Goal: Find specific page/section: Find specific page/section

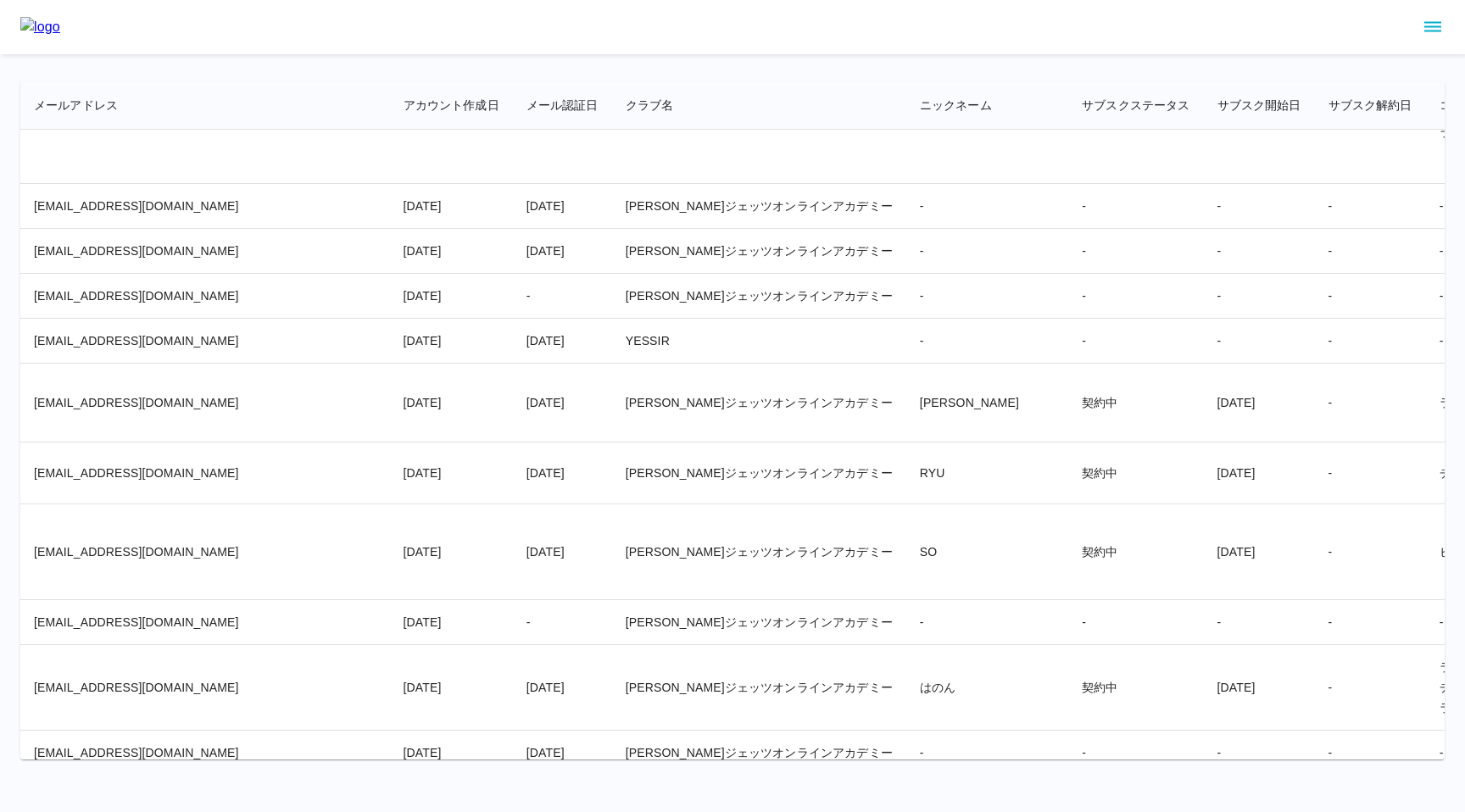
scroll to position [17361, 0]
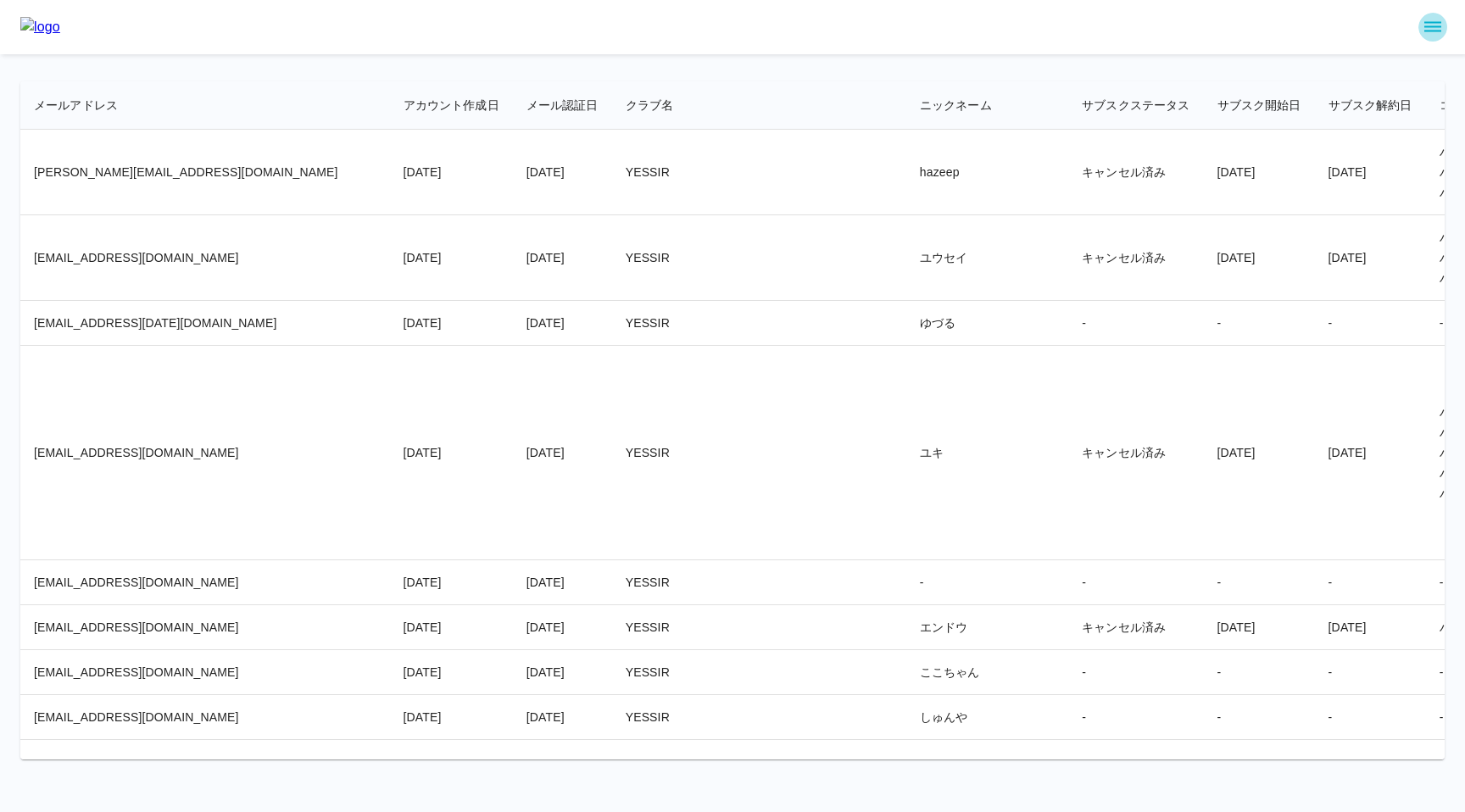
click at [1436, 22] on icon "sidemenu" at bounding box center [1432, 27] width 17 height 10
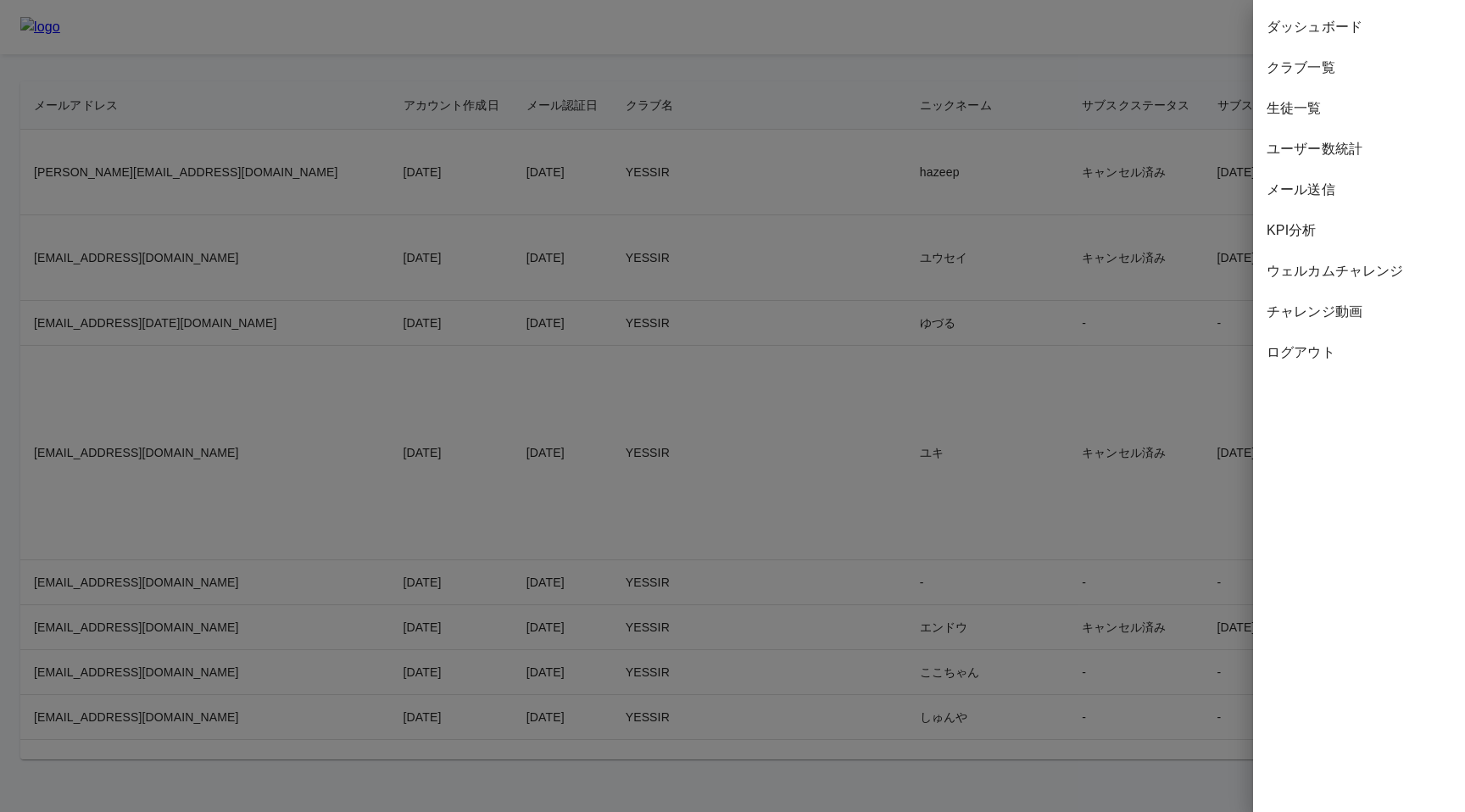
click at [1336, 27] on span "ダッシュボード" at bounding box center [1359, 26] width 185 height 20
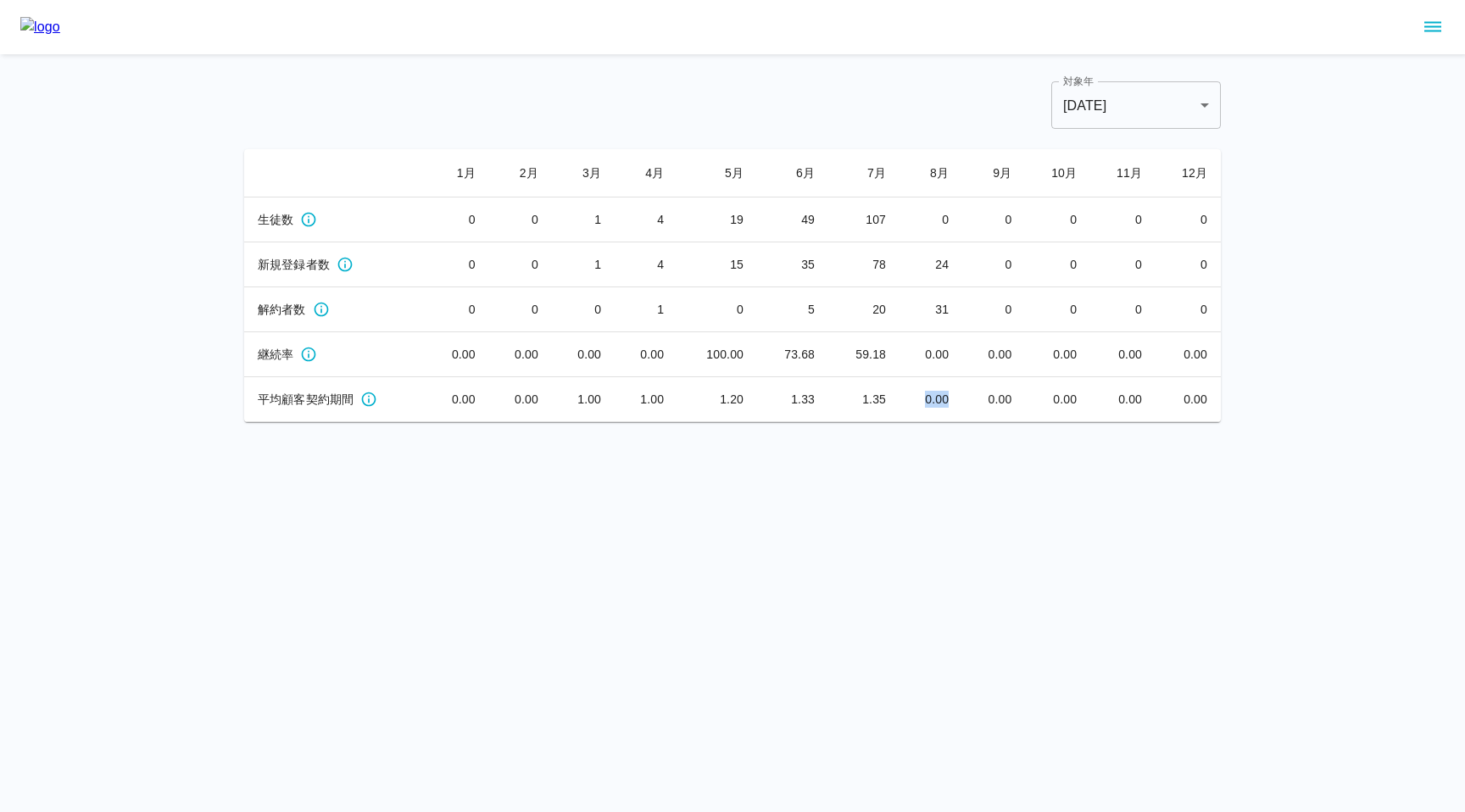
drag, startPoint x: 922, startPoint y: 399, endPoint x: 955, endPoint y: 410, distance: 34.8
click at [955, 410] on td "0.00" at bounding box center [931, 399] width 63 height 45
click at [881, 422] on html "対象年 2025 **** 対象年 1 月 2 月 3 月 4 月 5 月 6 月 7 月 8 月 9 月 10 月 11 月 12 月 生徒数 0 0 1 …" at bounding box center [732, 211] width 1465 height 422
drag, startPoint x: 352, startPoint y: 400, endPoint x: 263, endPoint y: 403, distance: 89.1
click at [263, 403] on span "平均顧客契約期間" at bounding box center [306, 399] width 96 height 17
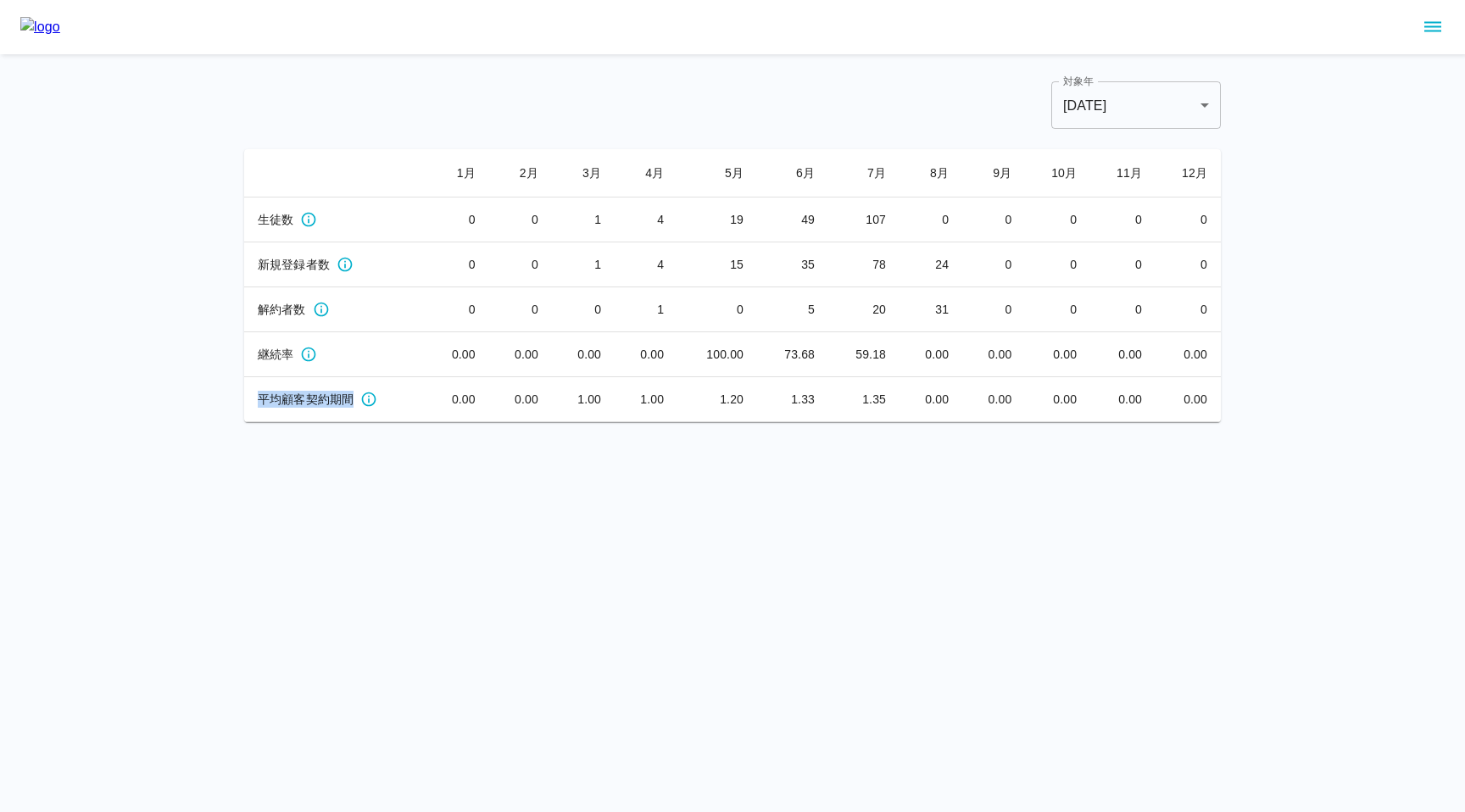
copy span "平均顧客契約期間"
